Goal: Information Seeking & Learning: Learn about a topic

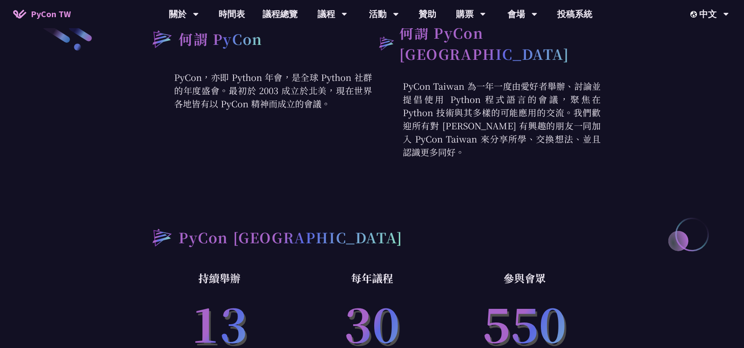
select select "zh-tw"
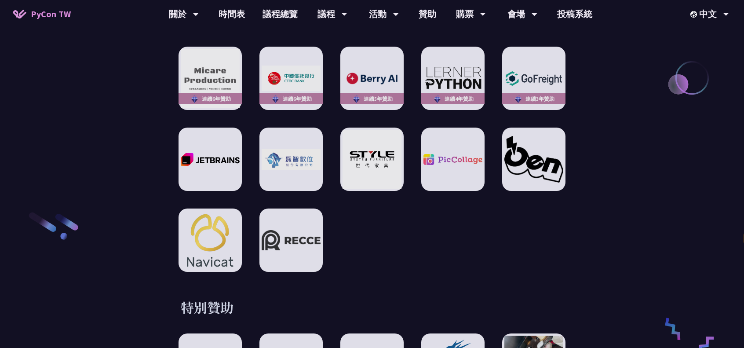
scroll to position [1275, 0]
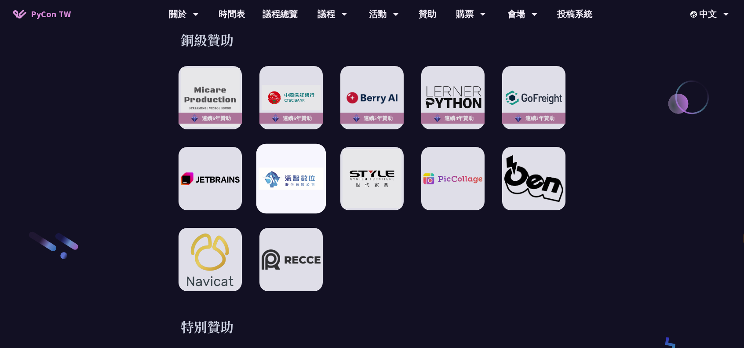
click at [304, 181] on img at bounding box center [291, 179] width 65 height 22
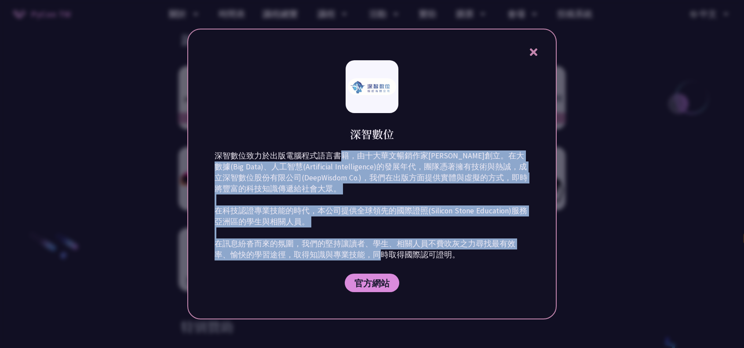
drag, startPoint x: 335, startPoint y: 153, endPoint x: 462, endPoint y: 260, distance: 165.4
click at [462, 260] on p "深智數位致力於出版電腦程式語言書籍，由十大華文暢銷作家[PERSON_NAME]創立。在大數據(Big Data)、人工智慧(Artificial Intel…" at bounding box center [372, 205] width 315 height 110
click at [459, 252] on p "深智數位致力於出版電腦程式語言書籍，由十大華文暢銷作家[PERSON_NAME]創立。在大數據(Big Data)、人工智慧(Artificial Intel…" at bounding box center [372, 205] width 315 height 110
drag, startPoint x: 452, startPoint y: 260, endPoint x: 206, endPoint y: 157, distance: 266.7
click at [206, 157] on div "深智數位 深智數位致力於出版電腦程式語言書籍，由十大華文暢銷作家[PERSON_NAME]創立。在大數據(Big Data)、人工智慧(Artificial …" at bounding box center [371, 174] width 369 height 291
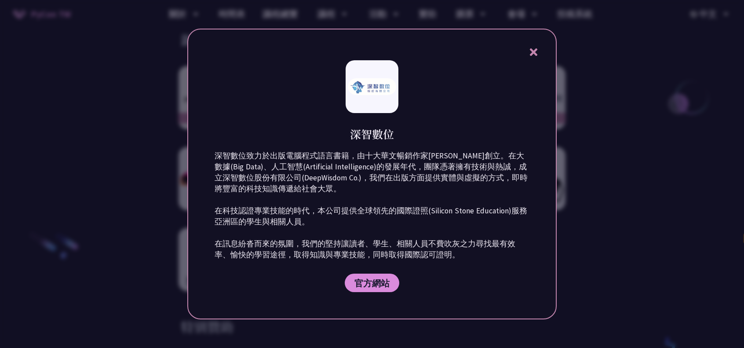
click at [534, 51] on icon at bounding box center [532, 51] width 7 height 7
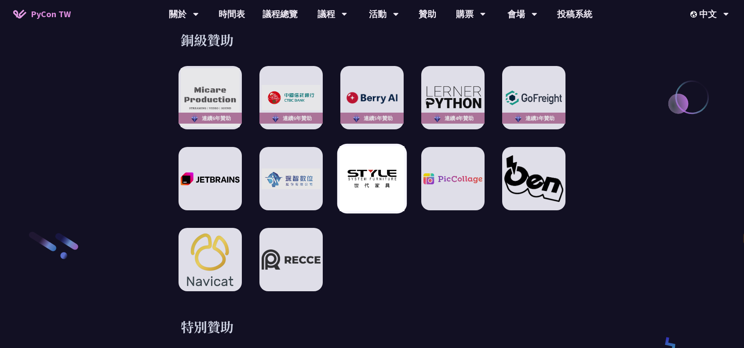
click at [390, 168] on img at bounding box center [371, 178] width 65 height 65
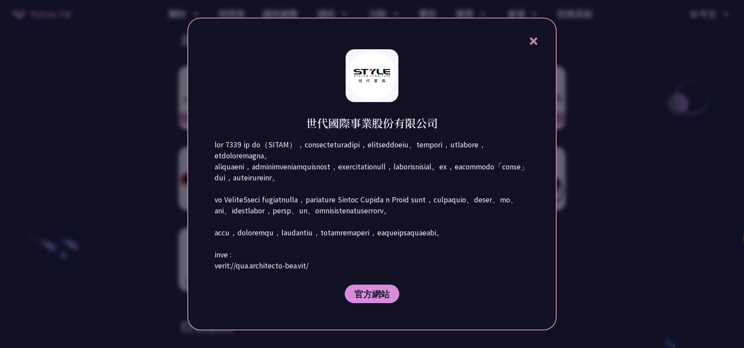
drag, startPoint x: 219, startPoint y: 125, endPoint x: 336, endPoint y: 255, distance: 175.0
click at [336, 255] on div "世代國際事業股份有限公司 官方網站" at bounding box center [371, 174] width 369 height 313
click at [336, 255] on p at bounding box center [372, 205] width 315 height 132
click at [343, 246] on p at bounding box center [372, 205] width 315 height 132
click at [529, 36] on icon at bounding box center [533, 41] width 11 height 11
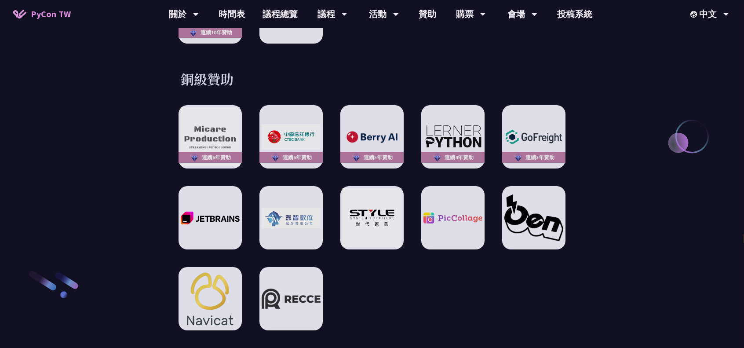
scroll to position [1187, 0]
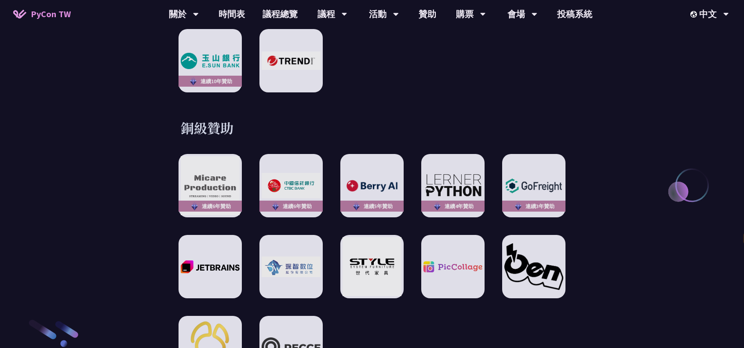
drag, startPoint x: 179, startPoint y: 115, endPoint x: 234, endPoint y: 122, distance: 55.4
click at [234, 122] on div "銅級贊助 連續6年贊助 連續6年贊助 連續5年贊助 連續4年贊助 連續3年贊助" at bounding box center [371, 249] width 457 height 260
click at [229, 120] on h3 "銅級贊助" at bounding box center [372, 128] width 383 height 18
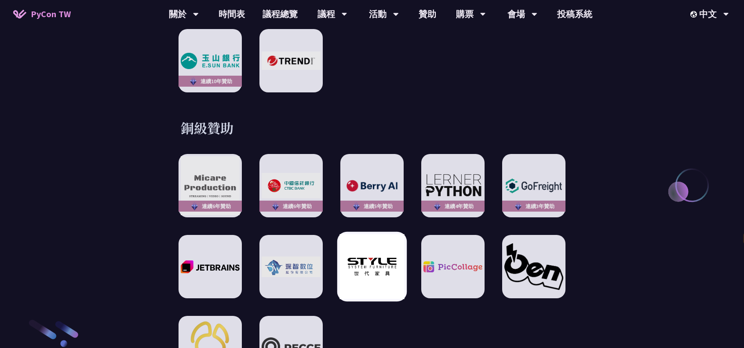
click at [381, 252] on img at bounding box center [371, 266] width 65 height 65
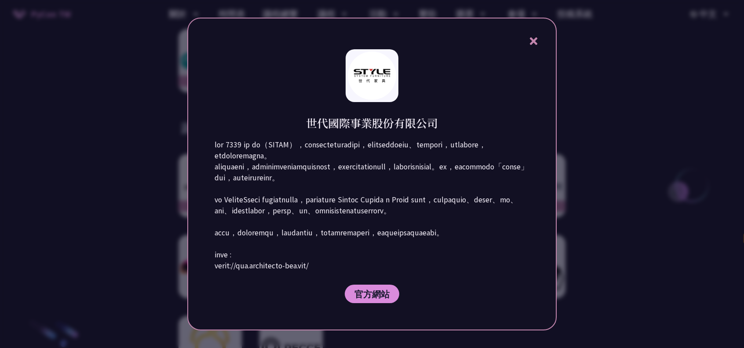
drag, startPoint x: 398, startPoint y: 110, endPoint x: 394, endPoint y: 256, distance: 145.6
click at [394, 256] on div "世代國際事業股份有限公司 官方網站" at bounding box center [371, 174] width 369 height 313
click at [392, 256] on p at bounding box center [372, 205] width 315 height 132
click at [385, 255] on p at bounding box center [372, 205] width 315 height 132
click at [159, 219] on div at bounding box center [372, 174] width 744 height 348
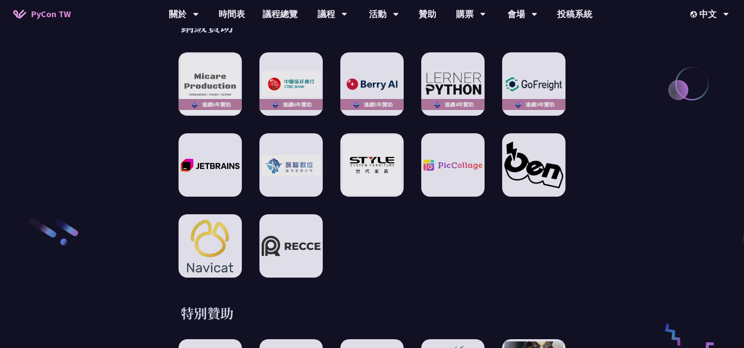
scroll to position [1275, 0]
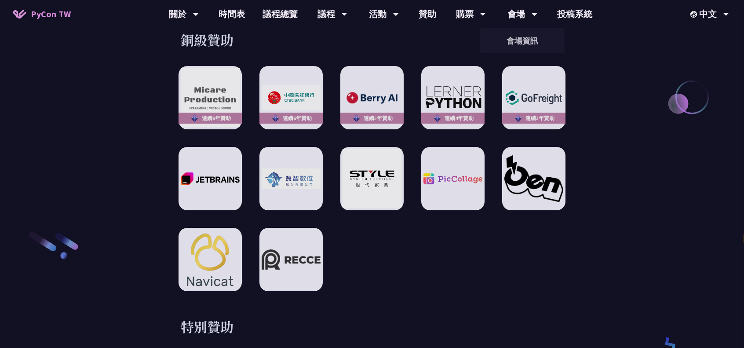
click at [589, 187] on div "銅級贊助 連續6年贊助 連續6年贊助 連續5年贊助 連續4年贊助 連續3年贊助" at bounding box center [371, 161] width 457 height 260
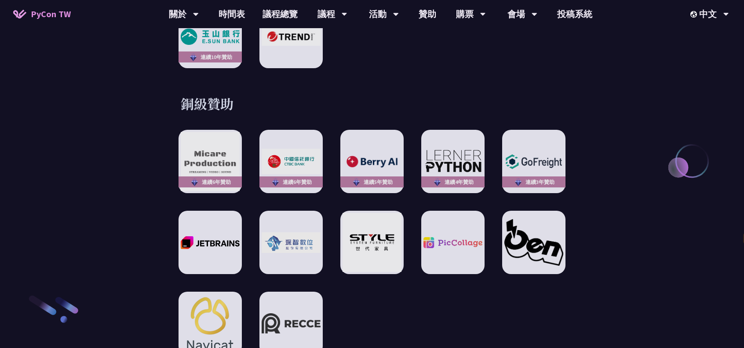
scroll to position [1231, 0]
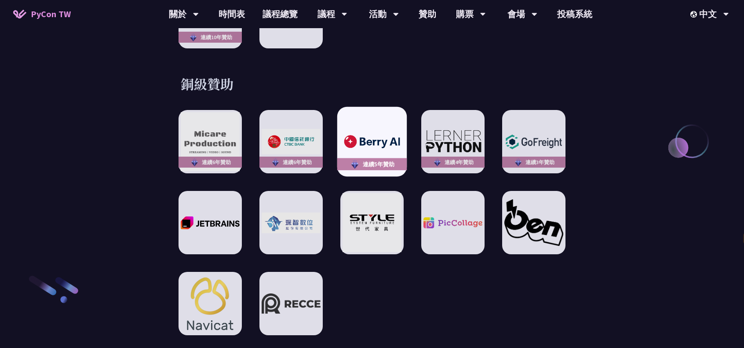
click at [387, 133] on img at bounding box center [371, 142] width 65 height 18
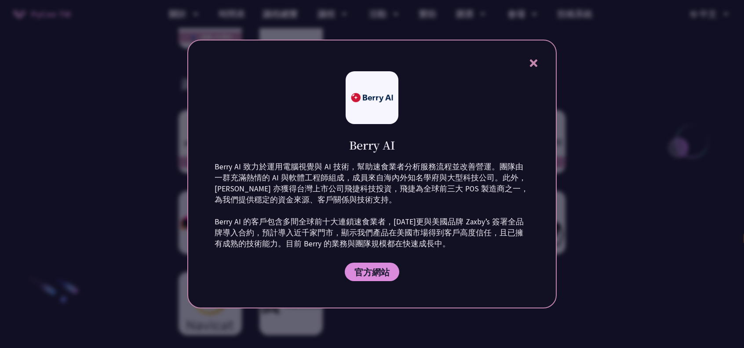
click at [531, 64] on icon at bounding box center [533, 63] width 11 height 11
